Goal: Task Accomplishment & Management: Manage account settings

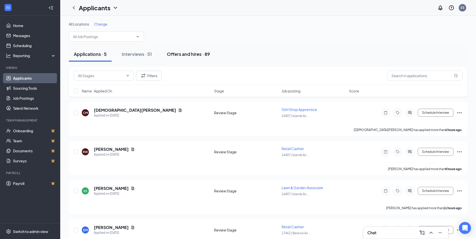
click at [187, 55] on div "Offers and hires · 89" at bounding box center [188, 54] width 43 height 6
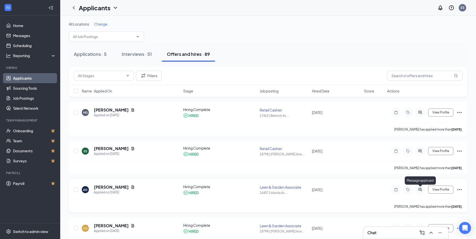
click at [420, 190] on icon "ActiveChat" at bounding box center [420, 190] width 6 height 4
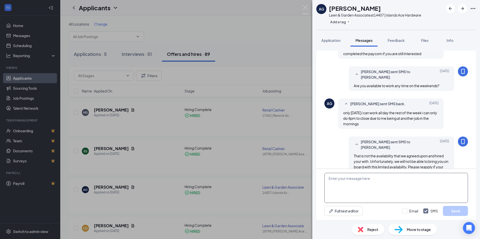
scroll to position [276, 0]
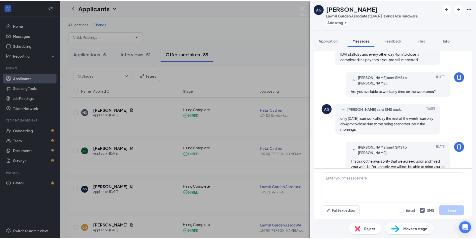
scroll to position [276, 0]
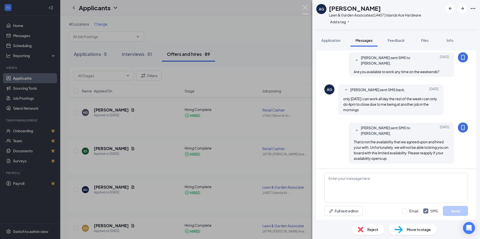
click at [304, 8] on img at bounding box center [305, 10] width 6 height 10
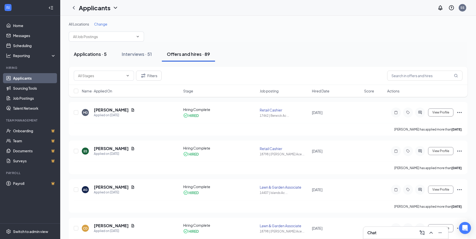
click at [98, 55] on div "Applications · 5" at bounding box center [90, 54] width 33 height 6
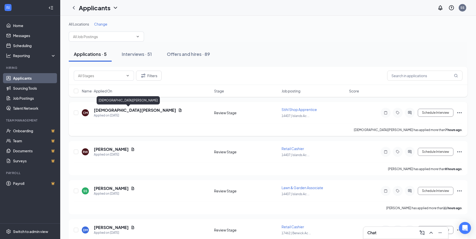
click at [118, 111] on h5 "[DEMOGRAPHIC_DATA][PERSON_NAME]" at bounding box center [135, 111] width 82 height 6
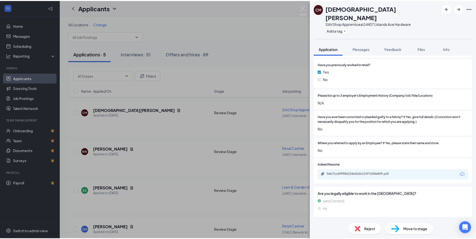
scroll to position [176, 0]
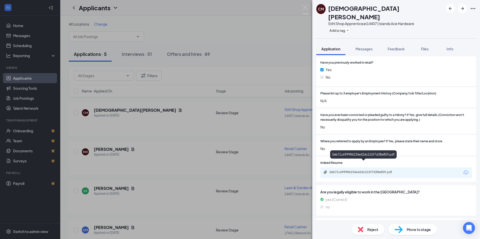
click at [375, 170] on div "5eb71c699986234e42dc215f7d38e859.pdf" at bounding box center [364, 172] width 70 height 4
click at [306, 7] on img at bounding box center [305, 10] width 6 height 10
